Goal: Task Accomplishment & Management: Manage account settings

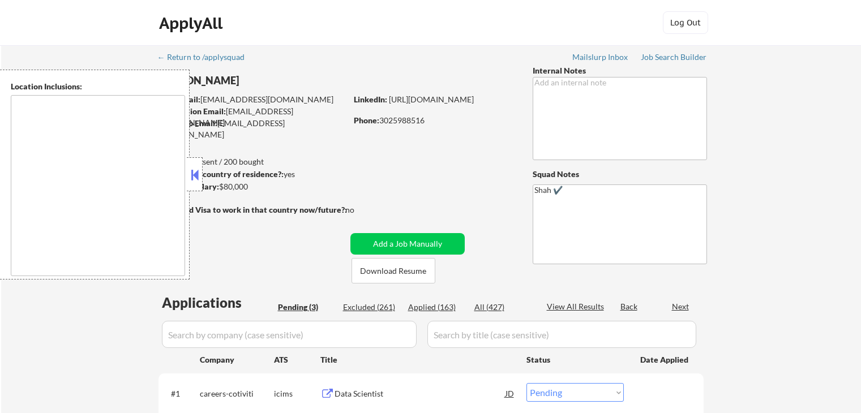
select select ""pending""
type textarea "[GEOGRAPHIC_DATA], DE [GEOGRAPHIC_DATA], [GEOGRAPHIC_DATA], DE [GEOGRAPHIC_DATA…"
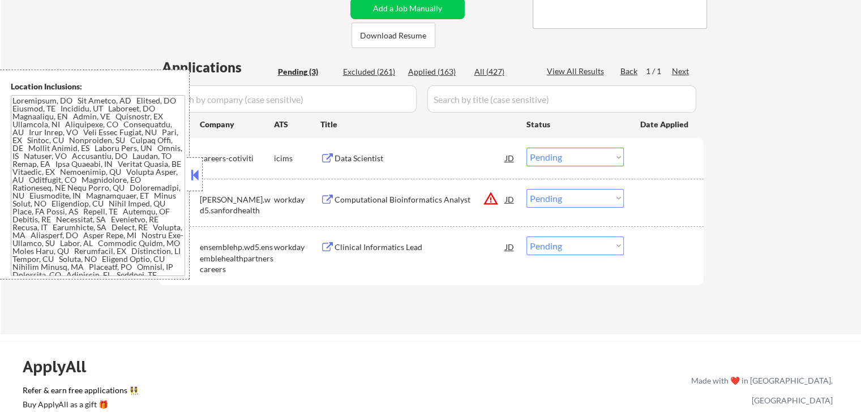
scroll to position [283, 0]
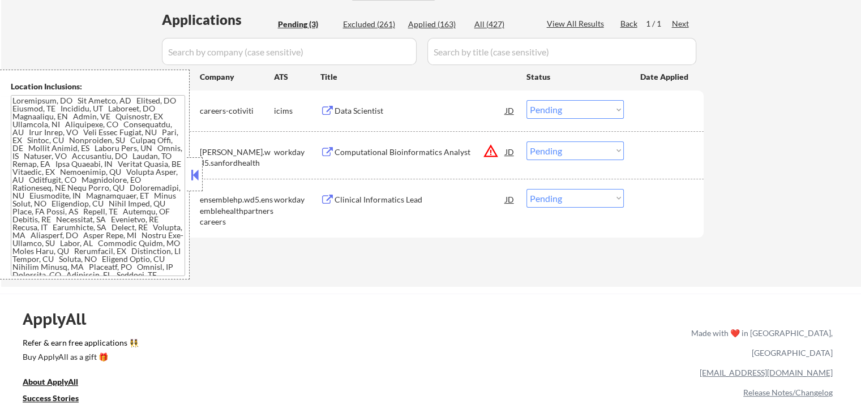
click at [342, 197] on div "Clinical Informatics Lead" at bounding box center [419, 199] width 171 height 11
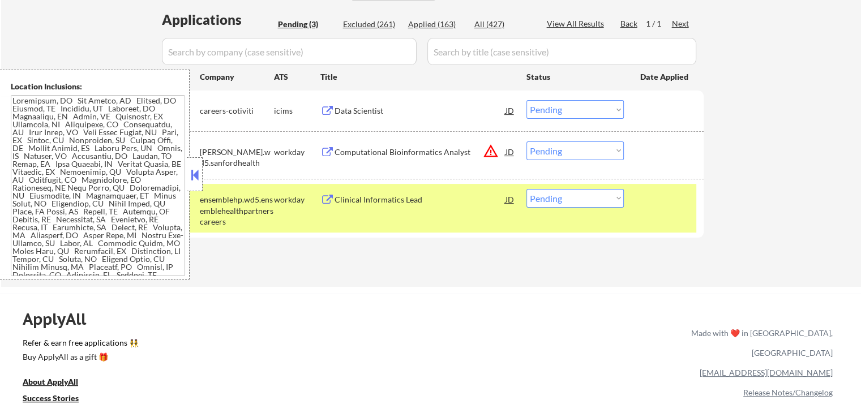
click at [330, 143] on div "Computational Bioinformatics Analyst JD warning_amber" at bounding box center [417, 151] width 195 height 20
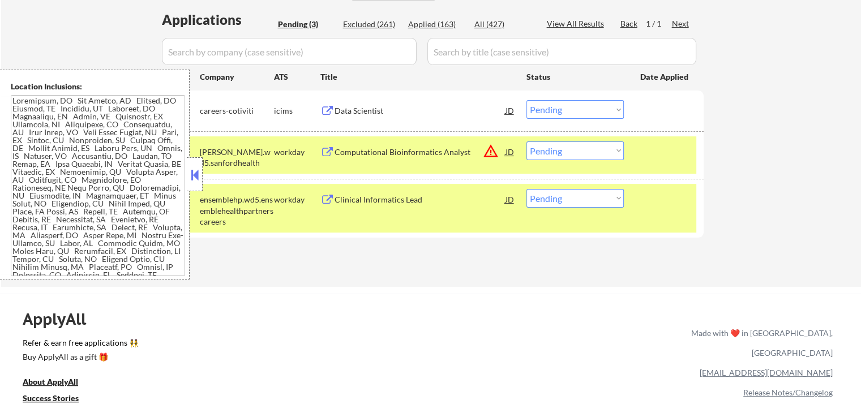
click at [332, 108] on button at bounding box center [327, 111] width 14 height 11
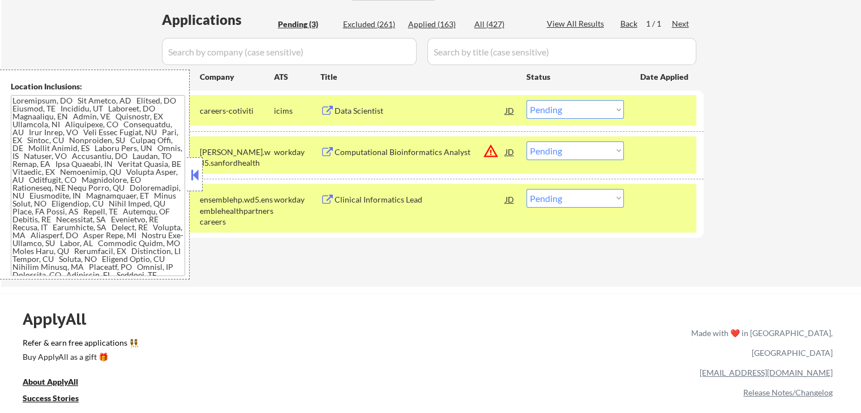
click at [681, 200] on div at bounding box center [665, 199] width 50 height 20
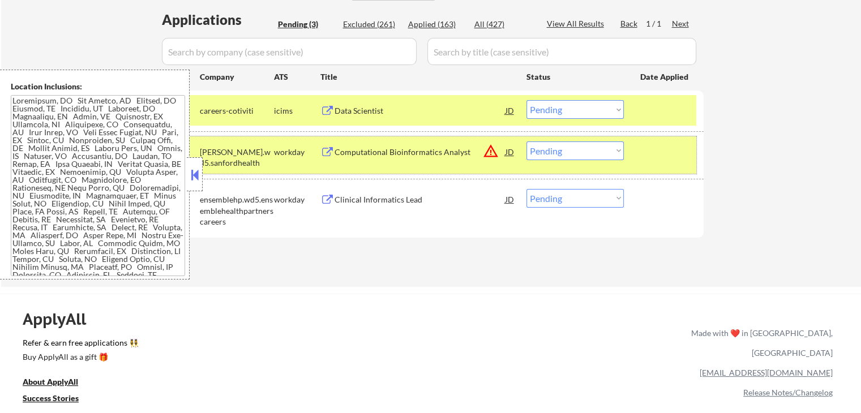
click at [674, 150] on div at bounding box center [665, 151] width 50 height 20
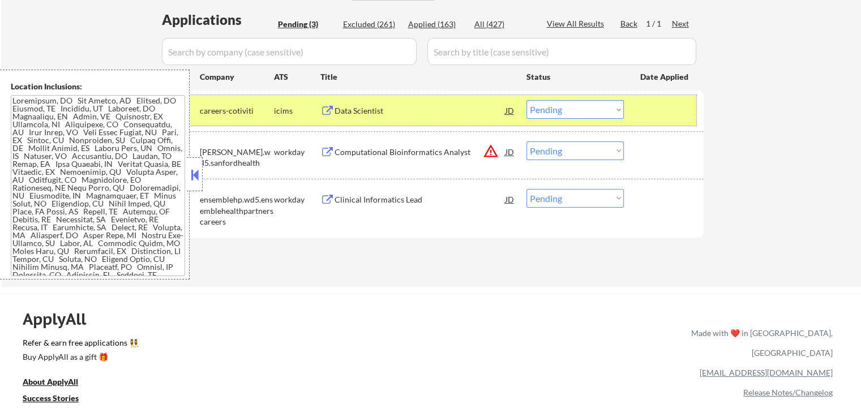
click at [666, 96] on div "#1 careers-cotiviti icims Data Scientist JD Choose an option... Pending Applied…" at bounding box center [429, 110] width 534 height 31
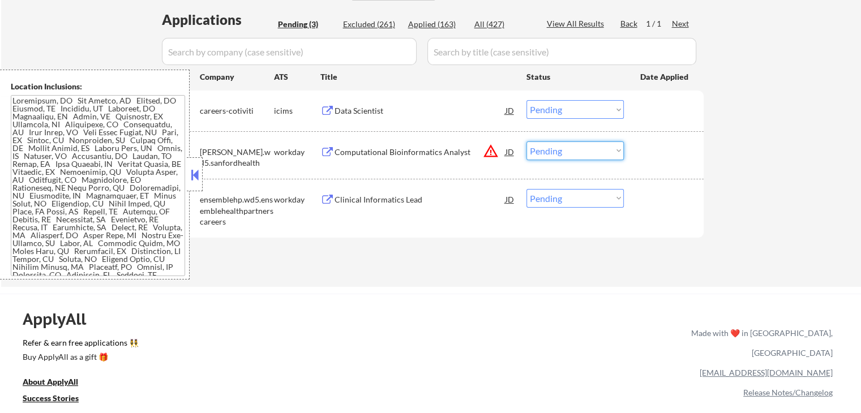
click at [566, 152] on select "Choose an option... Pending Applied Excluded (Questions) Excluded (Expired) Exc…" at bounding box center [574, 150] width 97 height 19
click at [526, 141] on select "Choose an option... Pending Applied Excluded (Questions) Excluded (Expired) Exc…" at bounding box center [574, 150] width 97 height 19
select select ""pending""
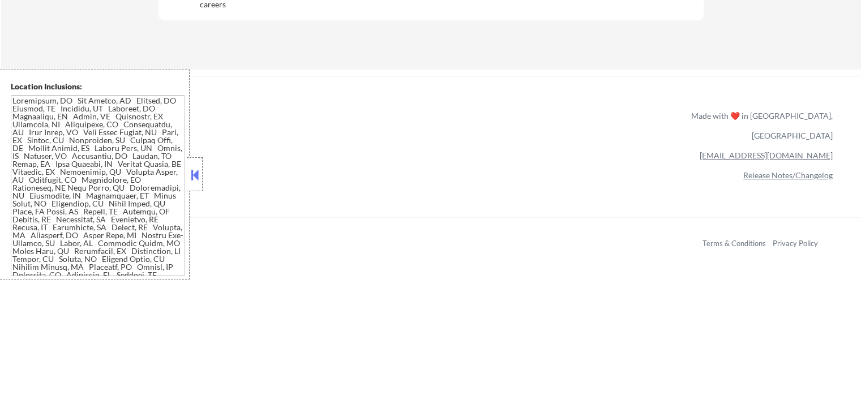
scroll to position [170, 0]
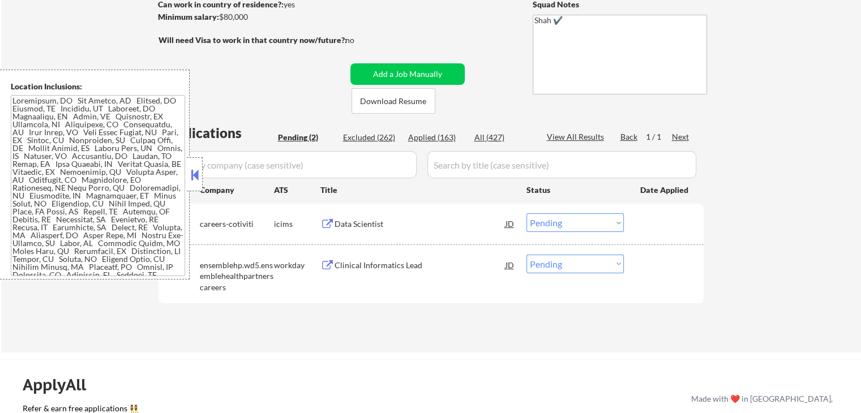
click at [353, 222] on div "Data Scientist" at bounding box center [419, 223] width 171 height 11
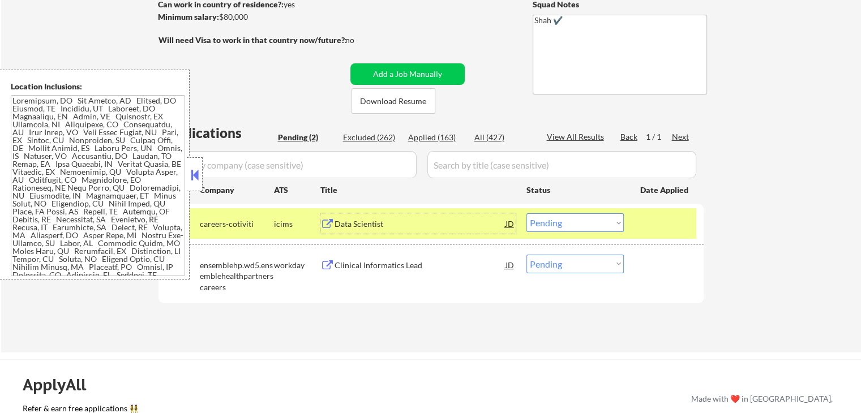
click at [371, 264] on div "Clinical Informatics Lead" at bounding box center [419, 265] width 171 height 11
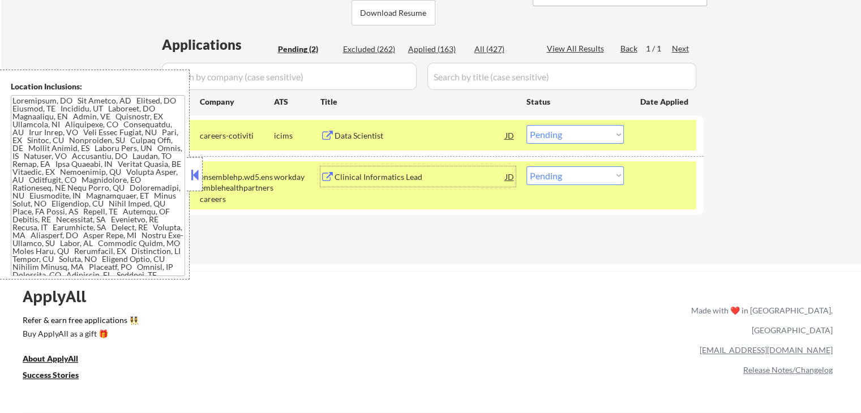
scroll to position [283, 0]
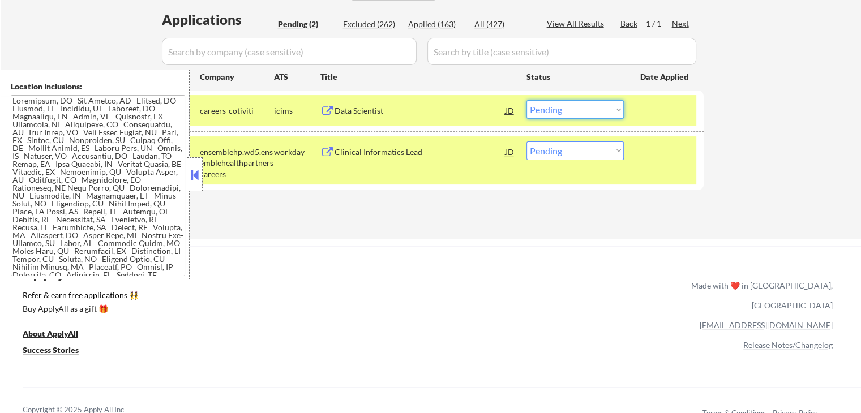
click at [564, 110] on select "Choose an option... Pending Applied Excluded (Questions) Excluded (Expired) Exc…" at bounding box center [574, 109] width 97 height 19
click at [526, 100] on select "Choose an option... Pending Applied Excluded (Questions) Excluded (Expired) Exc…" at bounding box center [574, 109] width 97 height 19
click at [381, 153] on div "Clinical Informatics Lead" at bounding box center [419, 152] width 171 height 11
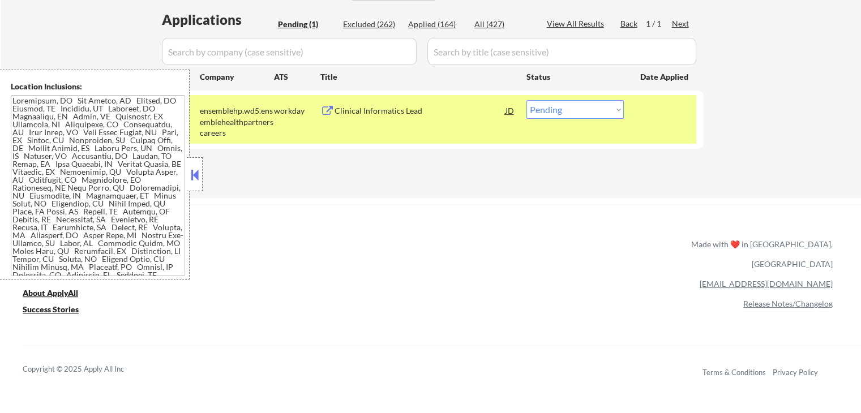
click at [584, 111] on select "Choose an option... Pending Applied Excluded (Questions) Excluded (Expired) Exc…" at bounding box center [574, 109] width 97 height 19
select select ""applied""
click at [526, 100] on select "Choose an option... Pending Applied Excluded (Questions) Excluded (Expired) Exc…" at bounding box center [574, 109] width 97 height 19
click at [660, 118] on div at bounding box center [665, 110] width 50 height 20
